Goal: Task Accomplishment & Management: Complete application form

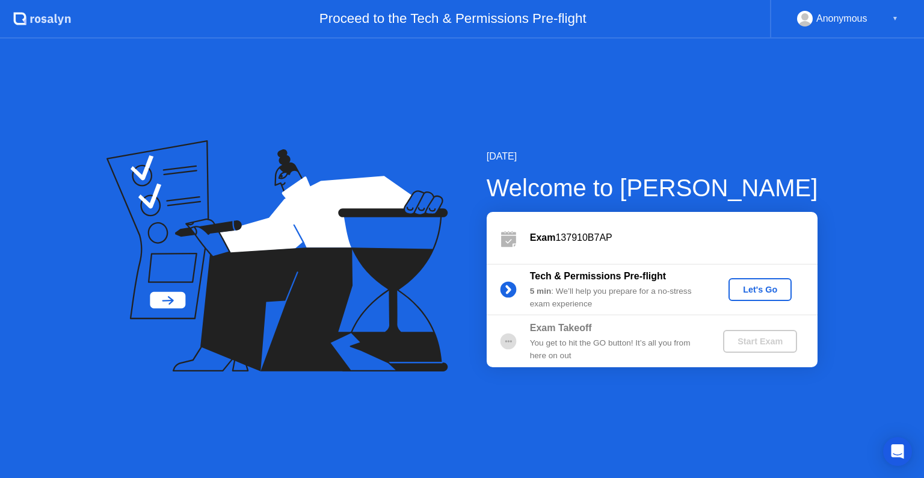
click at [767, 292] on div "Let's Go" at bounding box center [760, 289] width 54 height 10
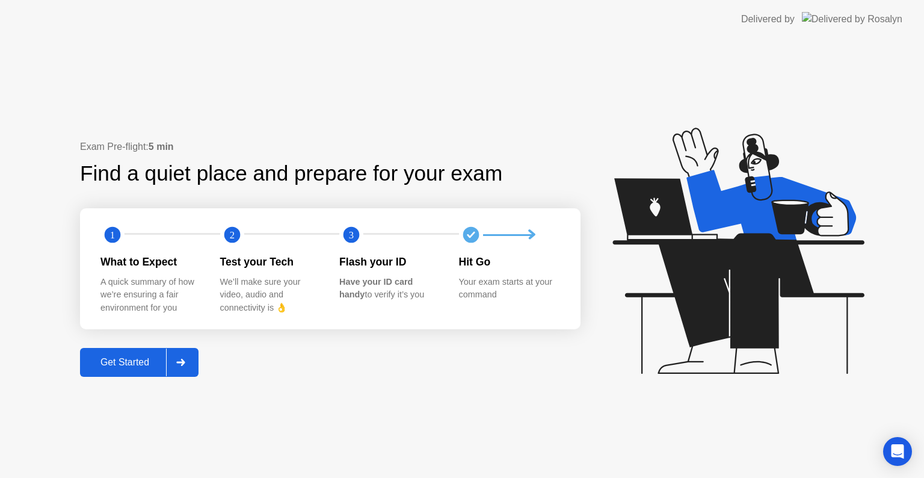
click at [178, 367] on div at bounding box center [180, 362] width 29 height 28
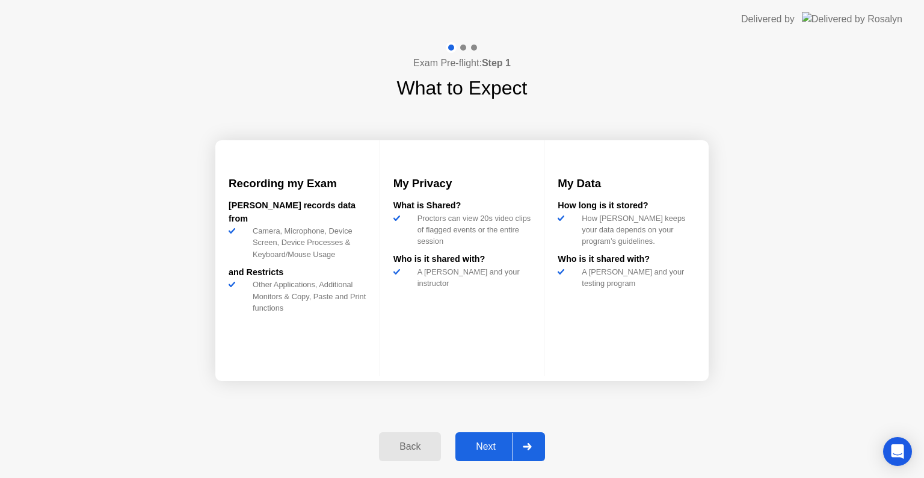
click at [491, 449] on div "Next" at bounding box center [486, 446] width 54 height 11
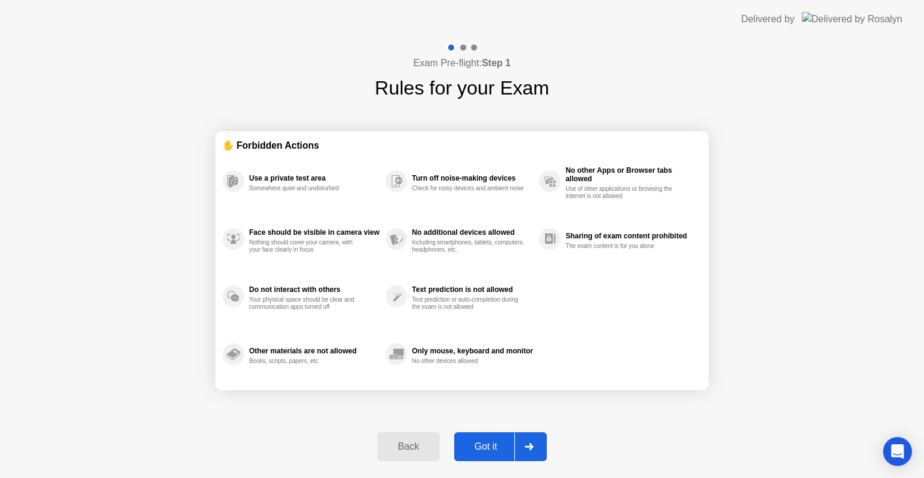
click at [491, 449] on div "Got it" at bounding box center [486, 446] width 57 height 11
select select "**********"
select select "*******"
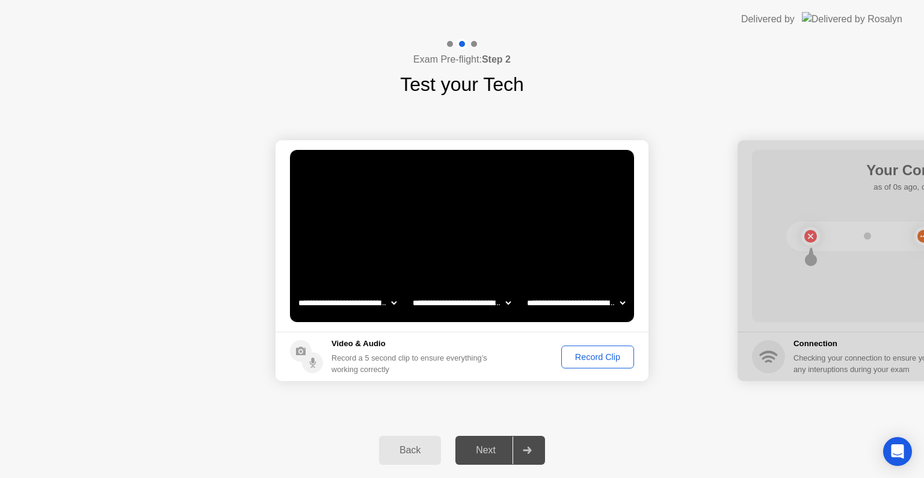
click at [609, 354] on div "Record Clip" at bounding box center [597, 357] width 64 height 10
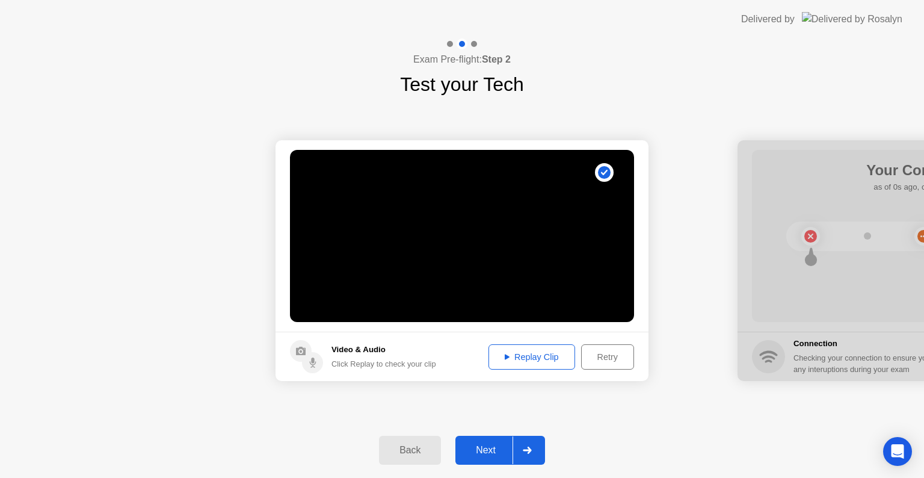
click at [486, 455] on div "Next" at bounding box center [486, 449] width 54 height 11
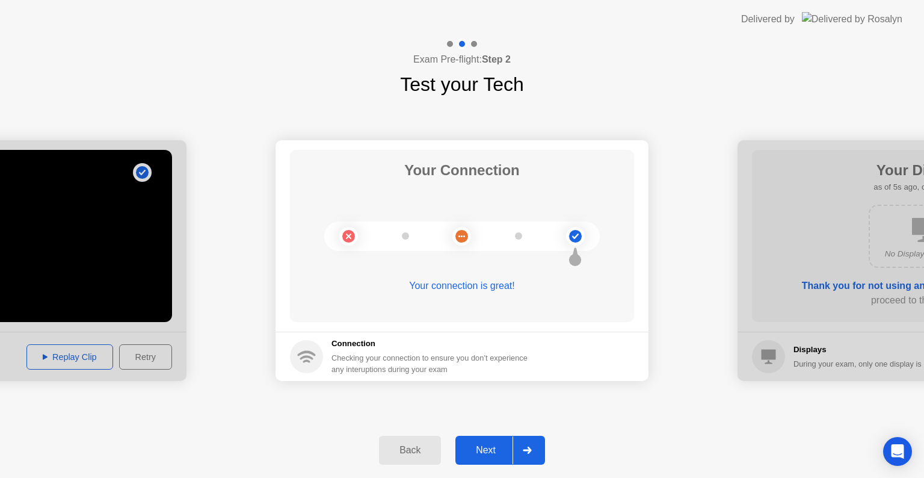
click at [486, 455] on div "Next" at bounding box center [486, 449] width 54 height 11
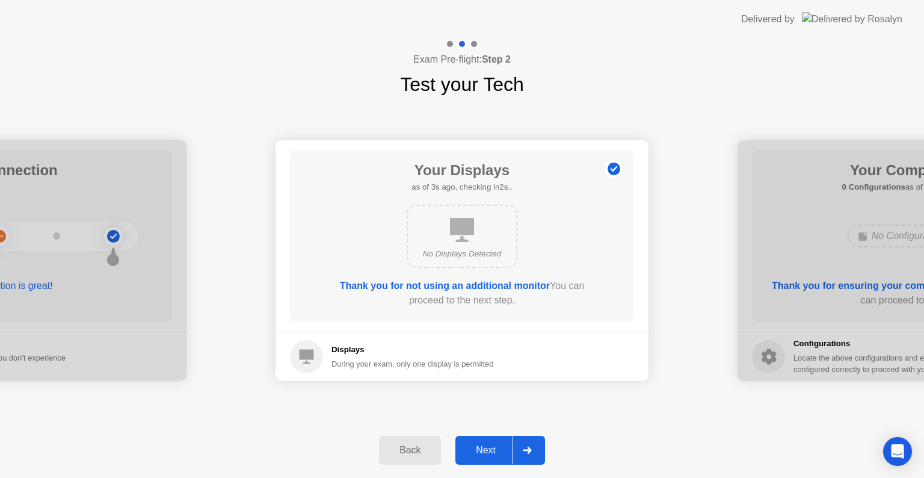
click at [486, 455] on div "Next" at bounding box center [486, 449] width 54 height 11
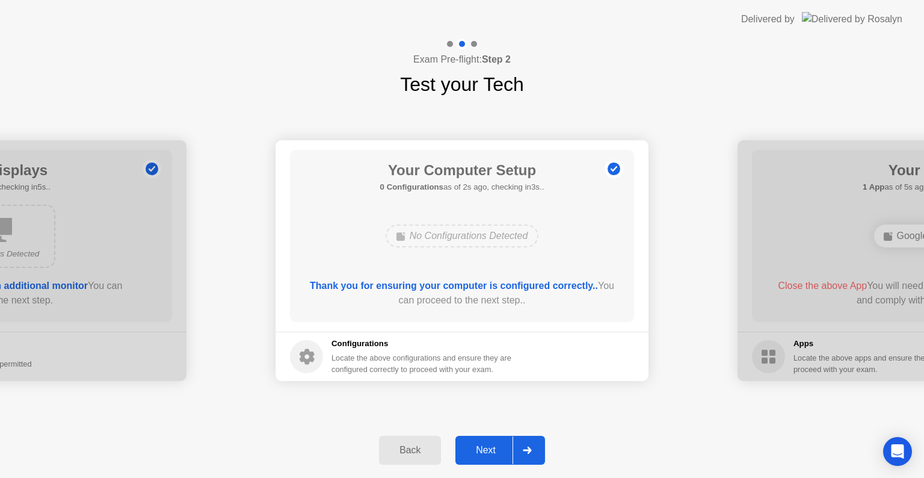
click at [486, 455] on div "Next" at bounding box center [486, 449] width 54 height 11
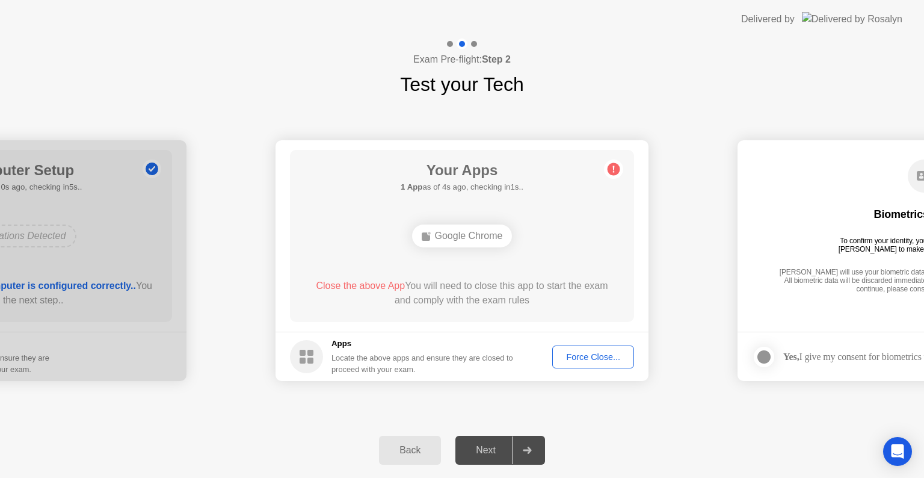
click at [572, 356] on div "Force Close..." at bounding box center [592, 357] width 73 height 10
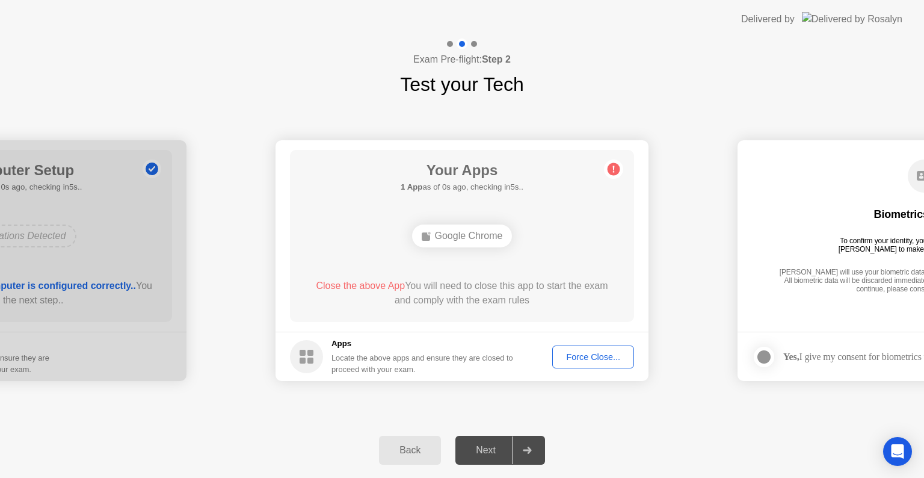
click at [597, 352] on div "Force Close..." at bounding box center [592, 357] width 73 height 10
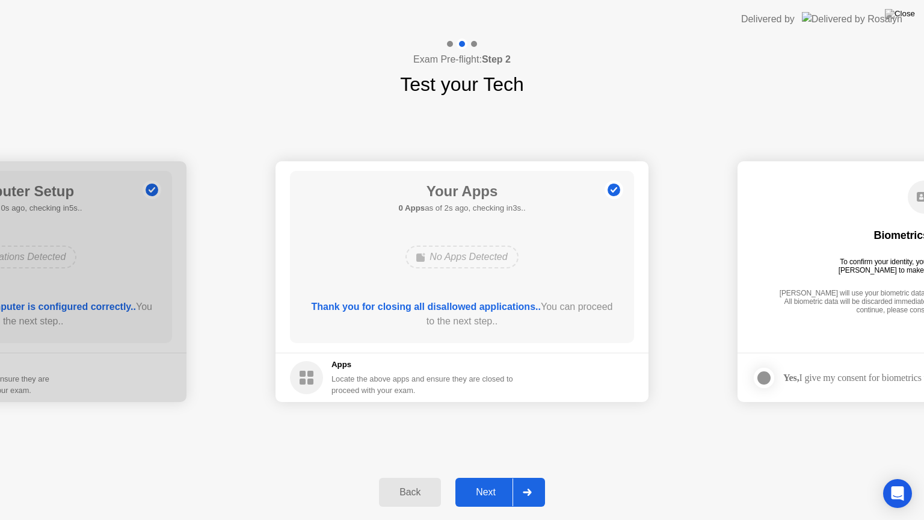
click at [485, 477] on div "Next" at bounding box center [486, 492] width 54 height 11
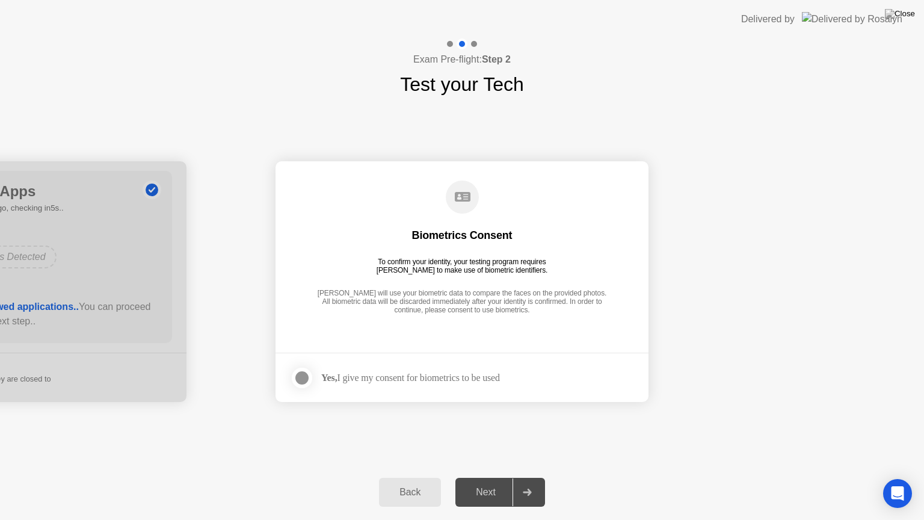
click at [300, 376] on div at bounding box center [302, 377] width 14 height 14
click at [491, 477] on div "Next" at bounding box center [486, 492] width 54 height 11
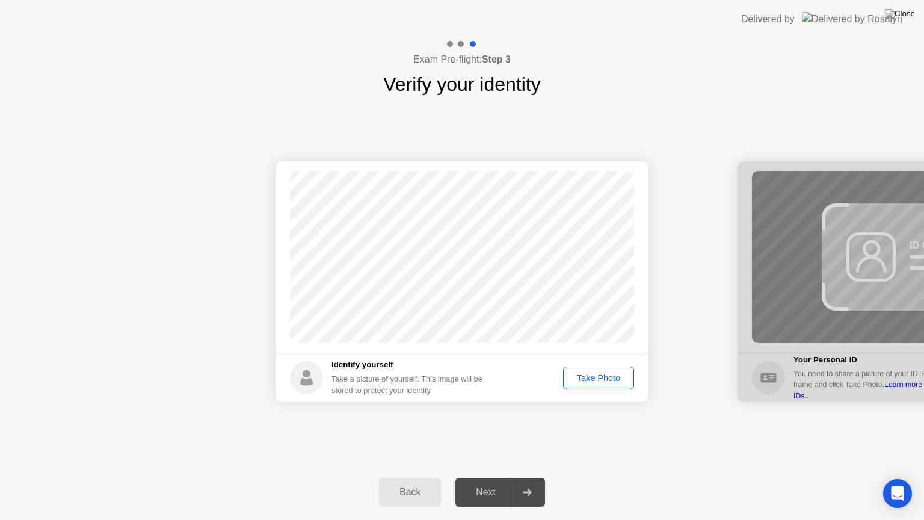
click at [597, 378] on div "Take Photo" at bounding box center [598, 378] width 63 height 10
click at [490, 477] on div "Next" at bounding box center [486, 492] width 54 height 11
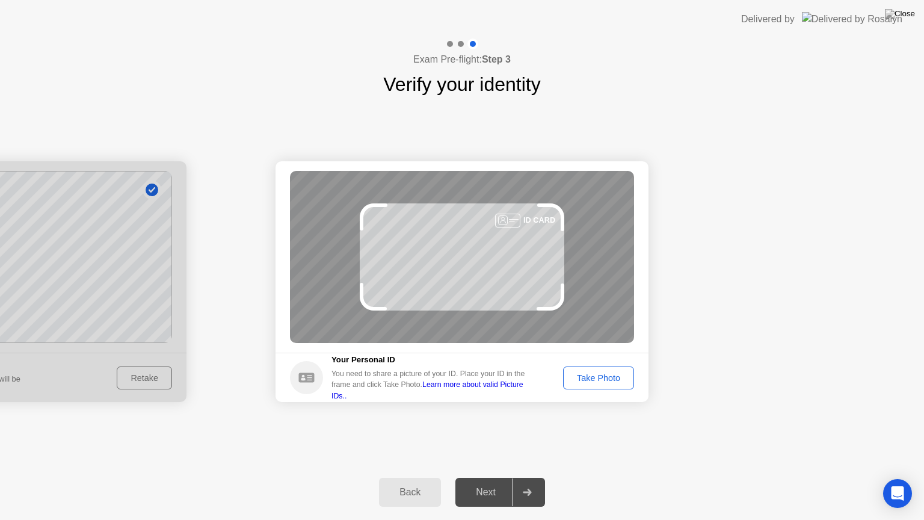
click at [584, 379] on div "Take Photo" at bounding box center [598, 378] width 63 height 10
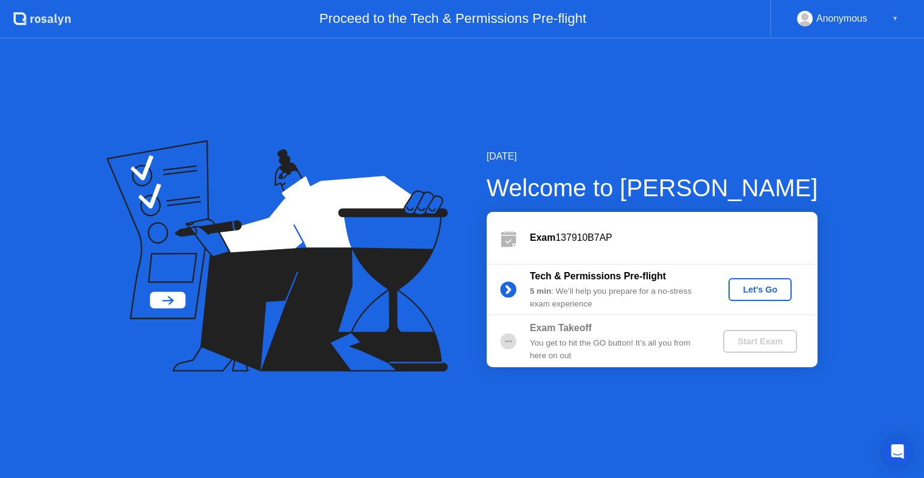
click at [749, 290] on div "Let's Go" at bounding box center [760, 289] width 54 height 10
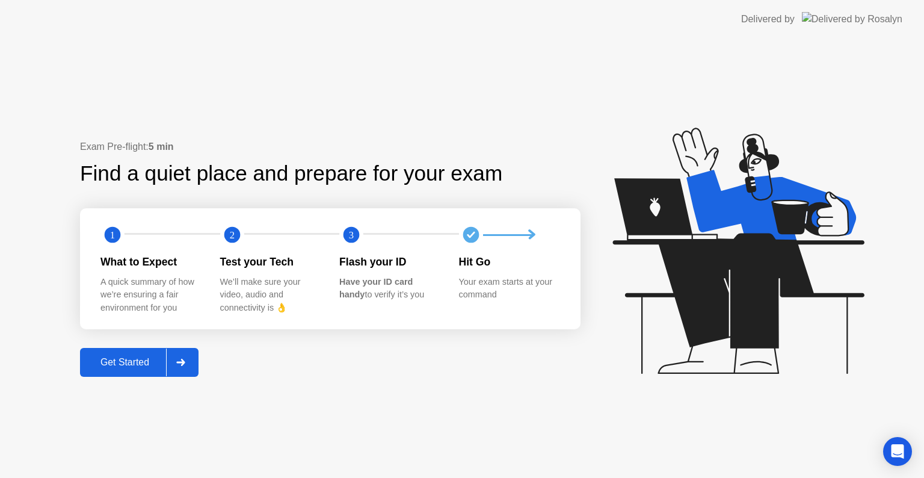
click at [183, 358] on icon at bounding box center [180, 361] width 9 height 7
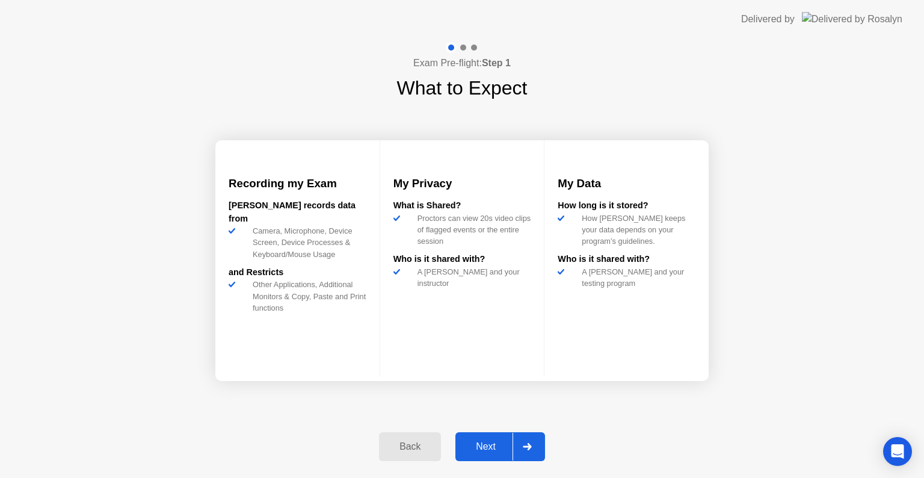
click at [525, 440] on div at bounding box center [526, 446] width 29 height 28
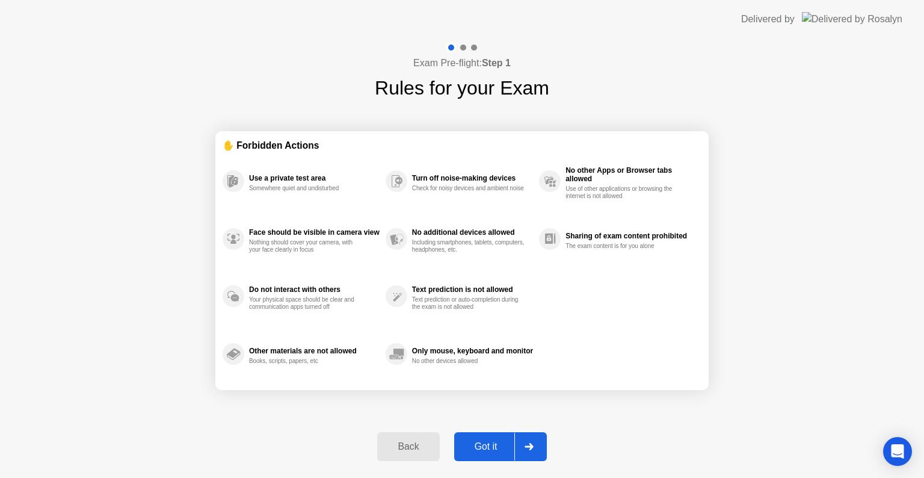
click at [525, 443] on icon at bounding box center [528, 446] width 9 height 7
select select "**********"
select select "*******"
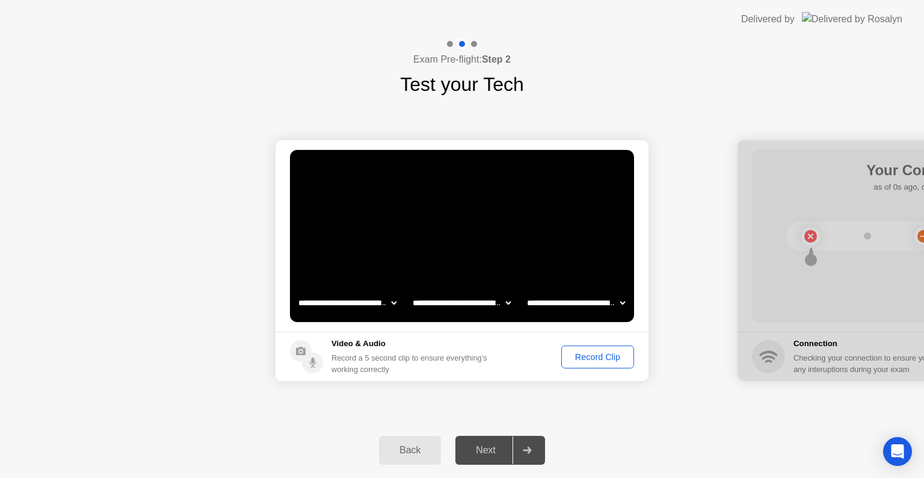
click at [594, 354] on div "Record Clip" at bounding box center [597, 357] width 64 height 10
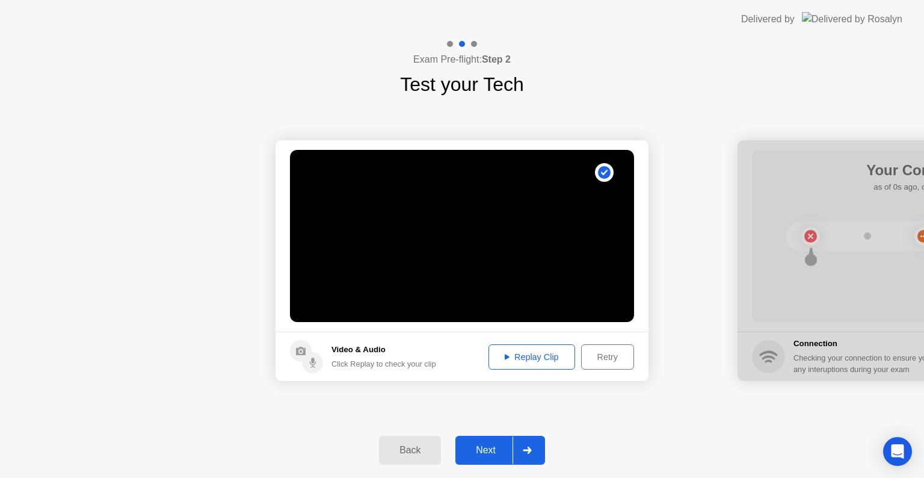
click at [526, 443] on div at bounding box center [526, 450] width 29 height 28
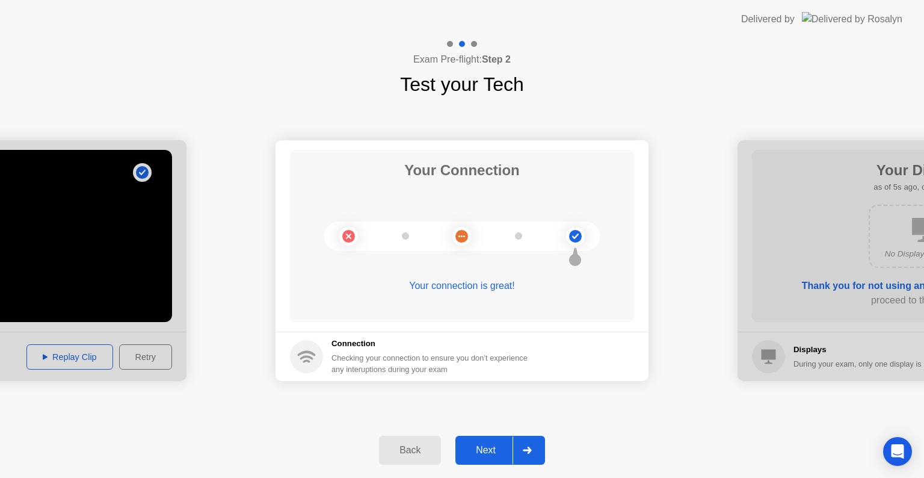
click at [525, 446] on icon at bounding box center [527, 449] width 9 height 7
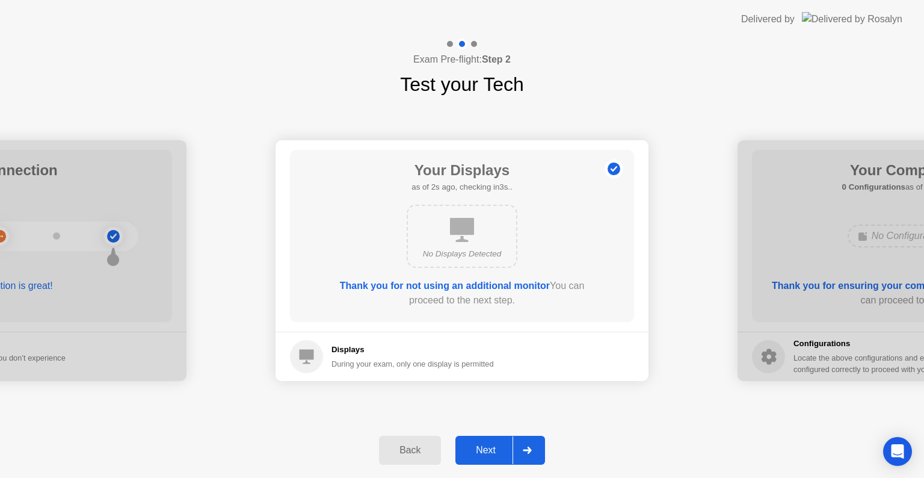
click at [525, 446] on icon at bounding box center [527, 449] width 9 height 7
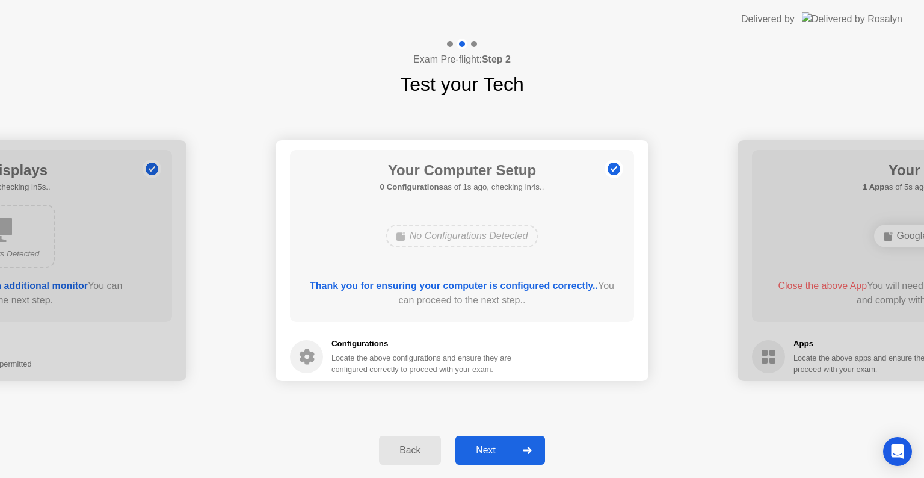
click at [525, 446] on icon at bounding box center [527, 449] width 9 height 7
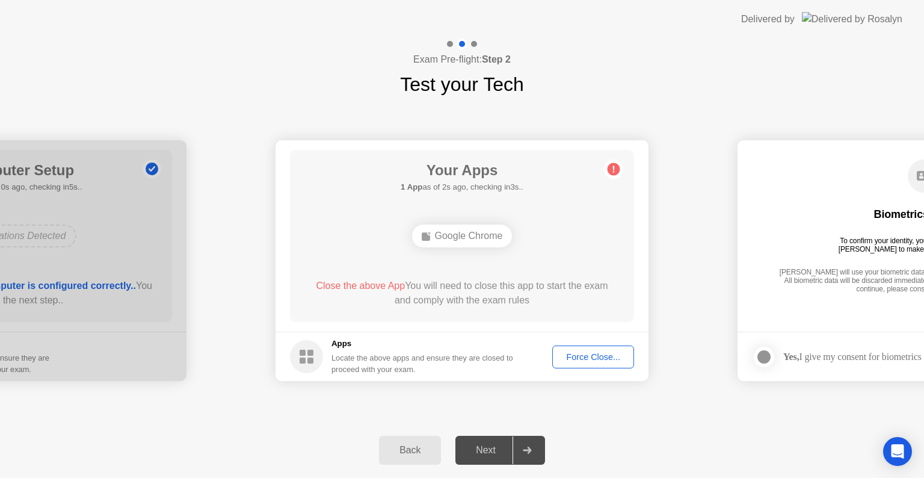
click at [583, 358] on div "Force Close..." at bounding box center [592, 357] width 73 height 10
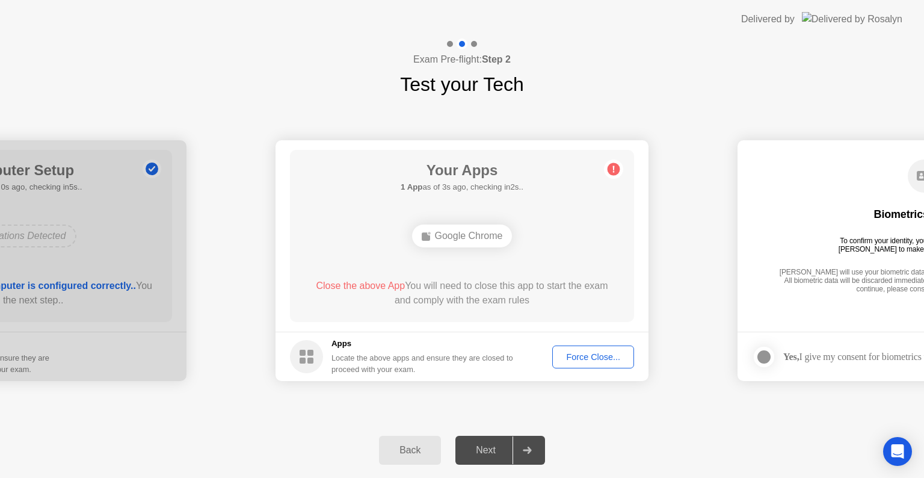
click at [571, 356] on div "Force Close..." at bounding box center [592, 357] width 73 height 10
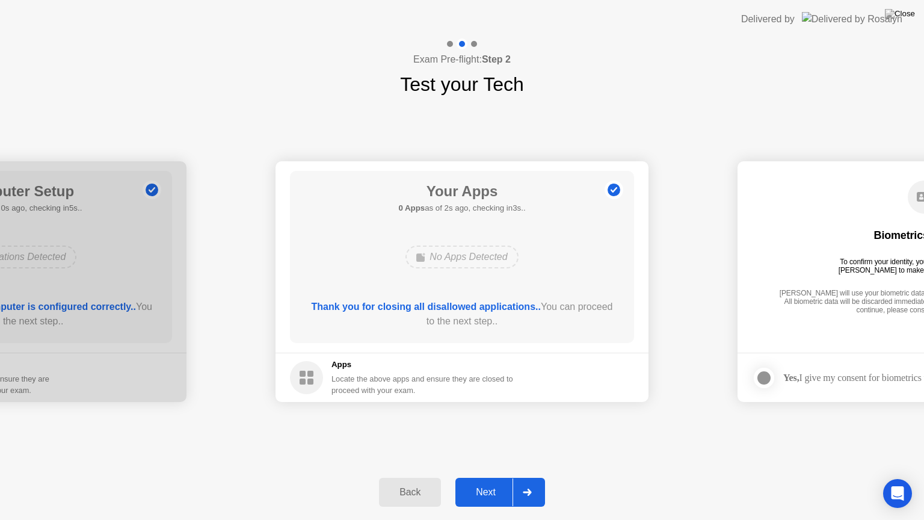
click at [533, 477] on div at bounding box center [526, 492] width 29 height 28
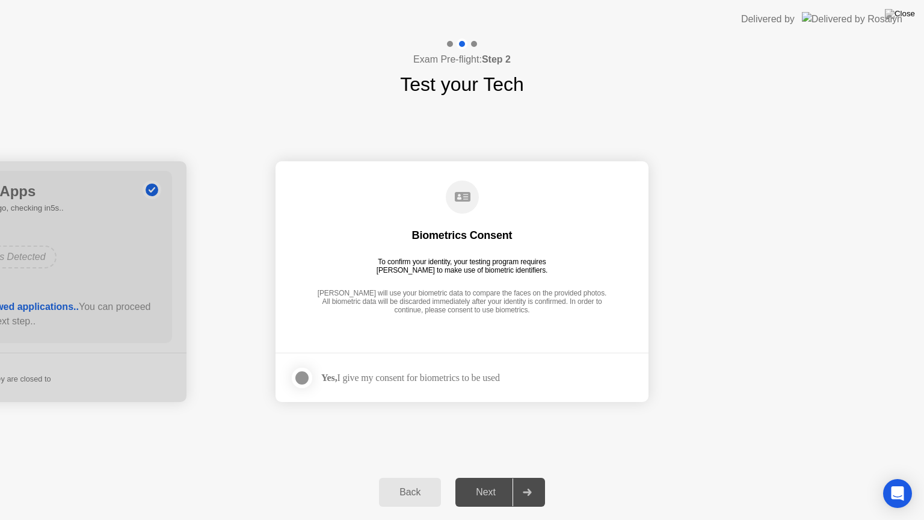
click at [533, 477] on div at bounding box center [526, 492] width 29 height 28
click at [303, 370] on div at bounding box center [302, 377] width 14 height 14
click at [528, 477] on div at bounding box center [526, 492] width 29 height 28
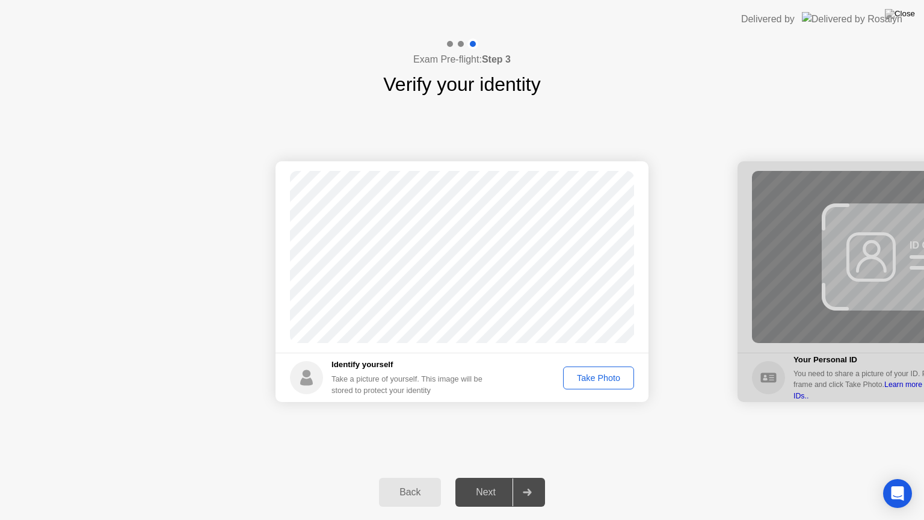
click at [604, 381] on div "Take Photo" at bounding box center [598, 378] width 63 height 10
click at [533, 477] on div at bounding box center [526, 492] width 29 height 28
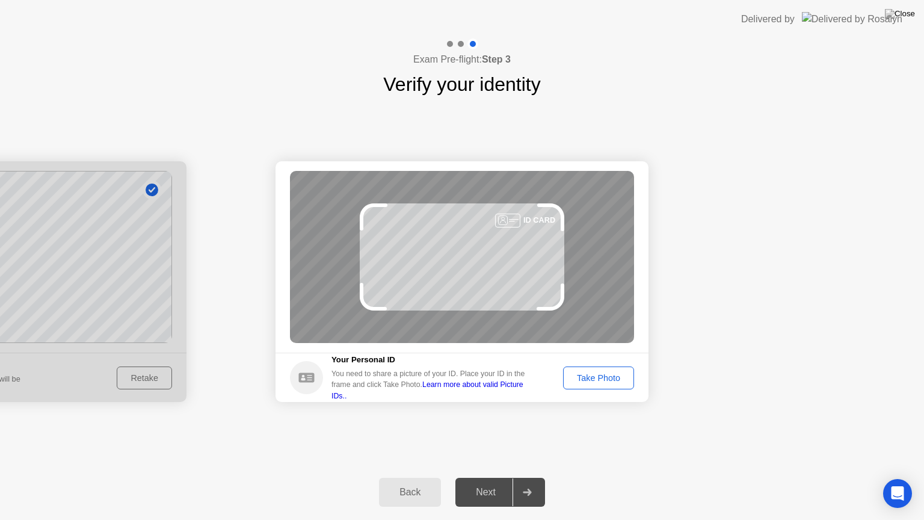
click at [600, 382] on div "Take Photo" at bounding box center [598, 378] width 63 height 10
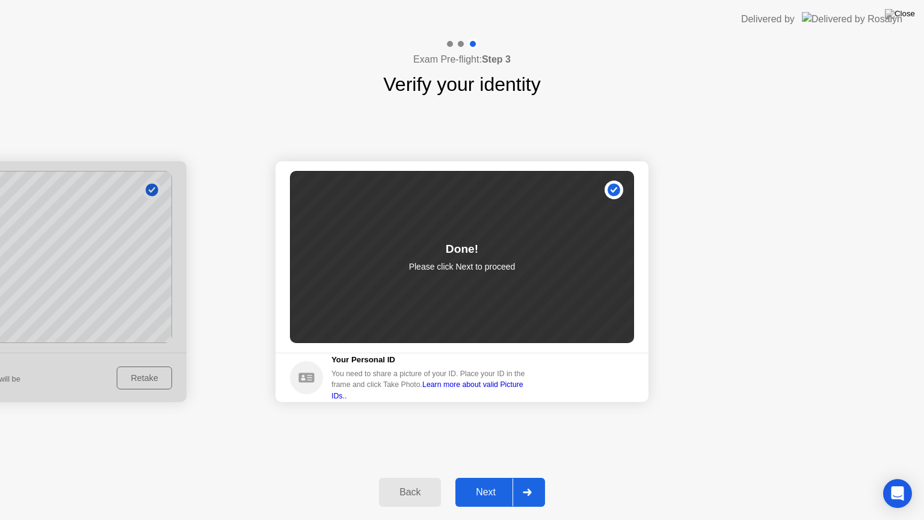
click at [529, 477] on icon at bounding box center [527, 491] width 8 height 7
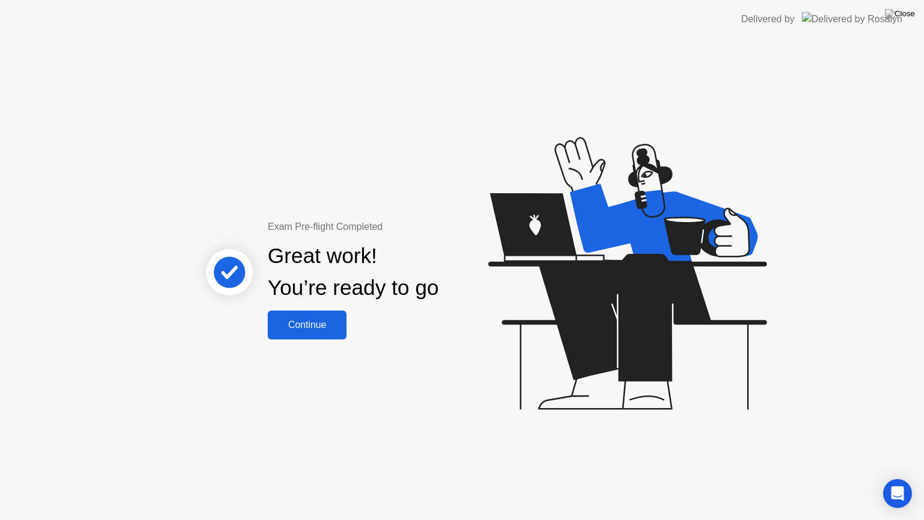
click at [321, 325] on div "Continue" at bounding box center [307, 324] width 72 height 11
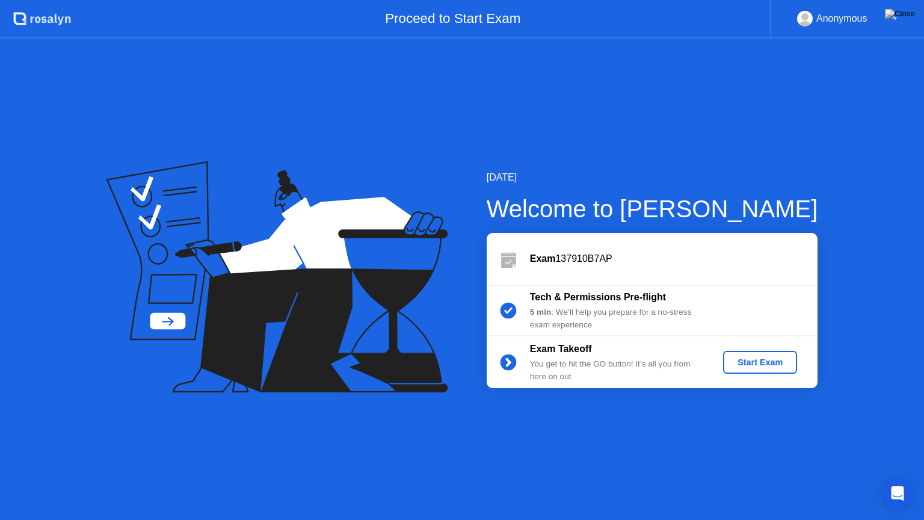
click at [743, 357] on div "Start Exam" at bounding box center [760, 362] width 64 height 10
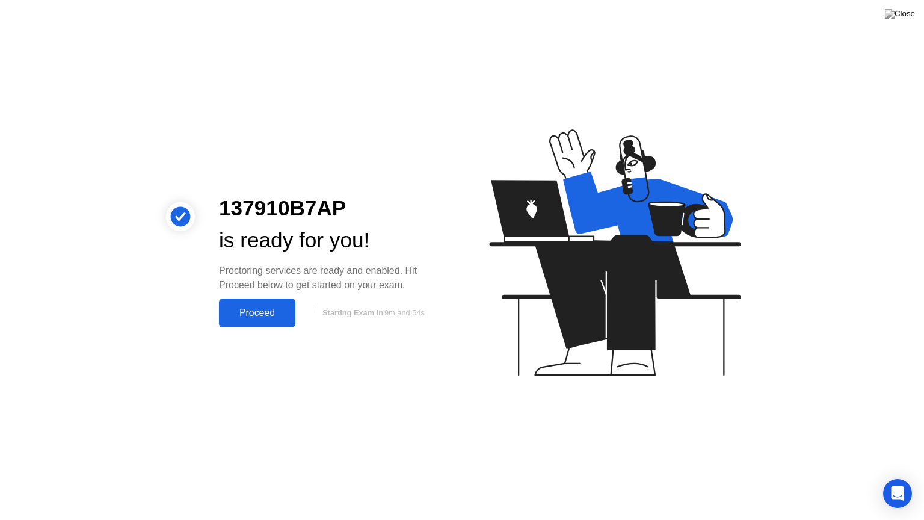
click at [273, 313] on div "Proceed" at bounding box center [257, 312] width 69 height 11
